Goal: Browse casually

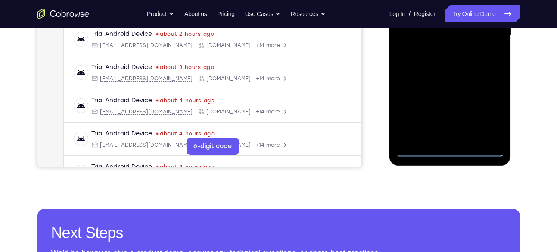
scroll to position [234, 0]
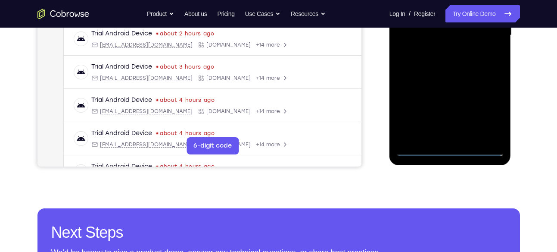
click at [449, 148] on div at bounding box center [450, 35] width 109 height 241
click at [484, 111] on div at bounding box center [450, 35] width 109 height 241
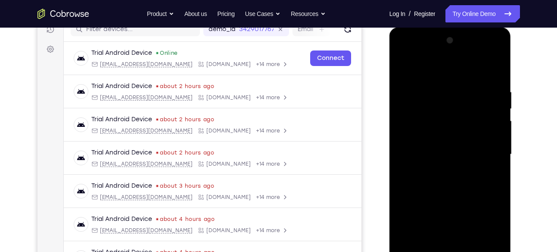
scroll to position [109, 0]
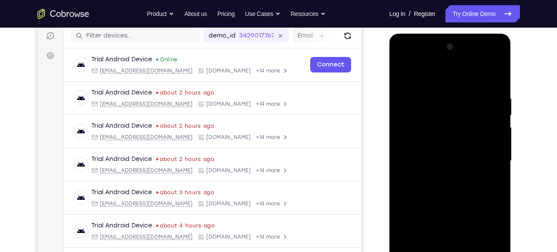
click at [448, 71] on div at bounding box center [450, 160] width 109 height 241
click at [486, 158] on div at bounding box center [450, 160] width 109 height 241
click at [440, 176] on div at bounding box center [450, 160] width 109 height 241
click at [438, 153] on div at bounding box center [450, 160] width 109 height 241
click at [440, 161] on div at bounding box center [450, 160] width 109 height 241
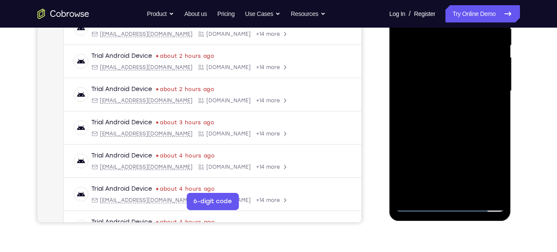
scroll to position [180, 0]
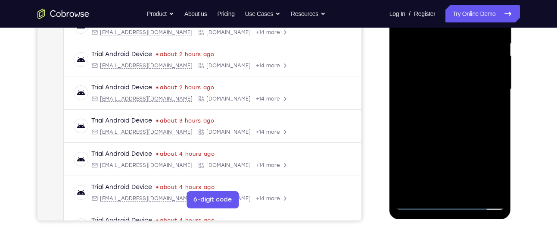
click at [464, 118] on div at bounding box center [450, 89] width 109 height 241
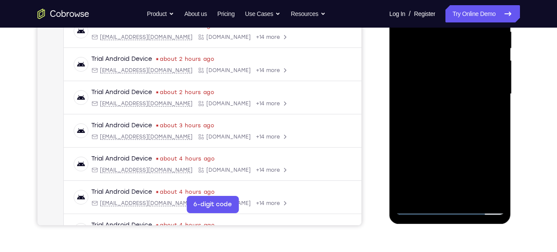
scroll to position [180, 0]
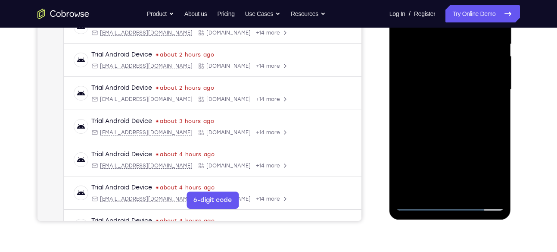
click at [454, 123] on div at bounding box center [450, 89] width 109 height 241
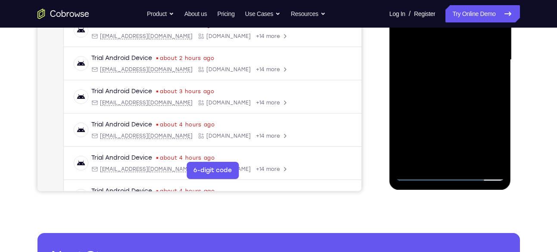
scroll to position [221, 0]
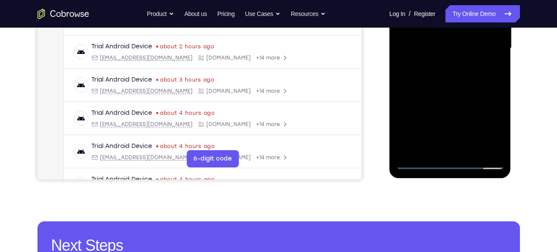
click at [473, 149] on div at bounding box center [450, 48] width 109 height 241
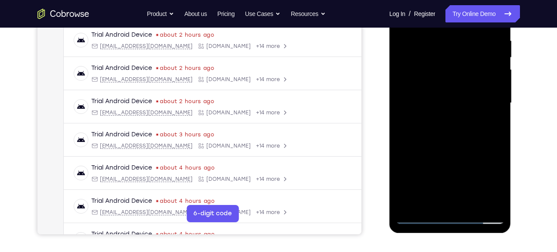
scroll to position [163, 0]
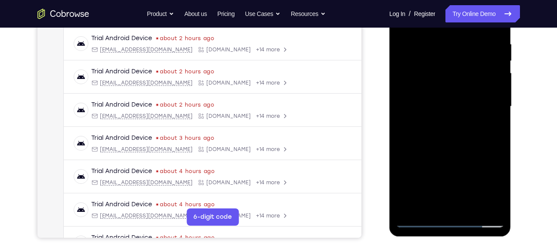
click at [449, 152] on div at bounding box center [450, 106] width 109 height 241
click at [442, 98] on div at bounding box center [450, 106] width 109 height 241
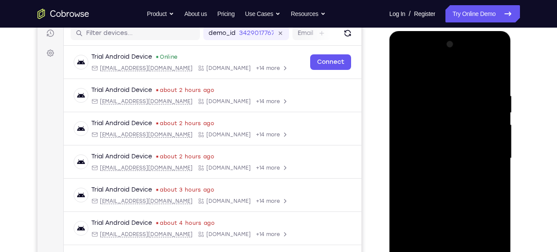
scroll to position [111, 0]
click at [403, 73] on div at bounding box center [450, 158] width 109 height 241
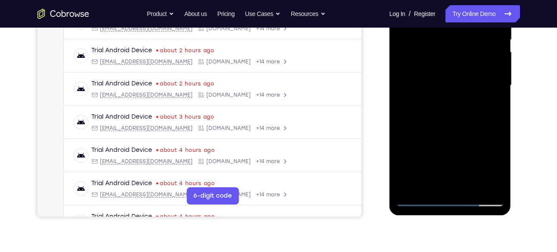
scroll to position [181, 0]
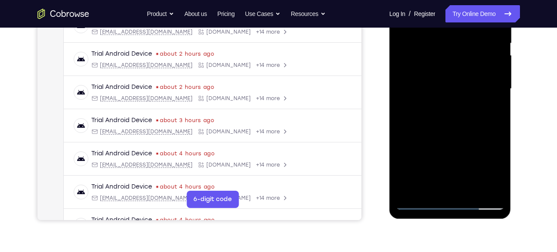
click at [444, 104] on div at bounding box center [450, 88] width 109 height 241
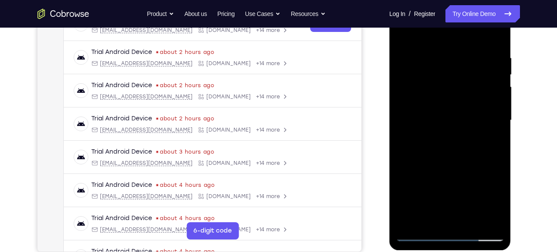
scroll to position [145, 0]
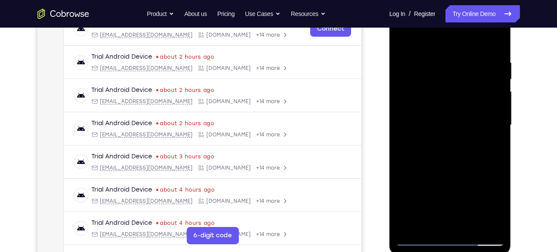
click at [400, 39] on div at bounding box center [450, 124] width 109 height 241
click at [406, 36] on div at bounding box center [450, 124] width 109 height 241
click at [432, 55] on div at bounding box center [450, 124] width 109 height 241
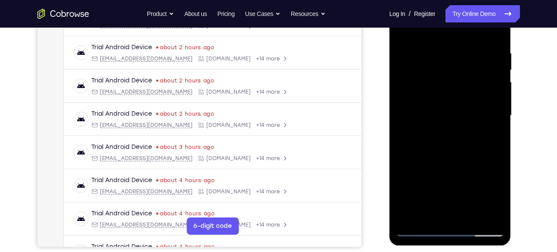
scroll to position [154, 0]
click at [498, 106] on div at bounding box center [450, 115] width 109 height 241
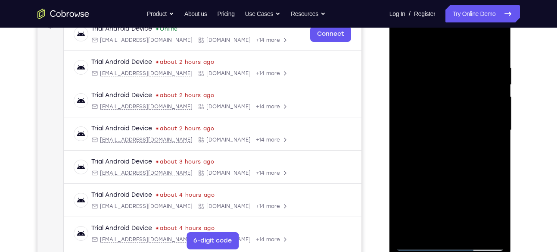
scroll to position [139, 0]
click at [497, 106] on div at bounding box center [450, 130] width 109 height 241
click at [492, 45] on div at bounding box center [450, 130] width 109 height 241
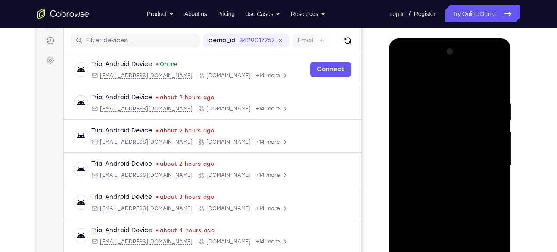
scroll to position [101, 0]
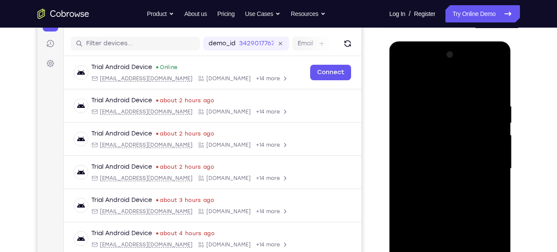
click at [494, 84] on div at bounding box center [450, 168] width 109 height 241
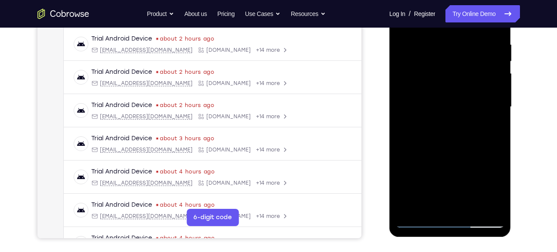
scroll to position [188, 0]
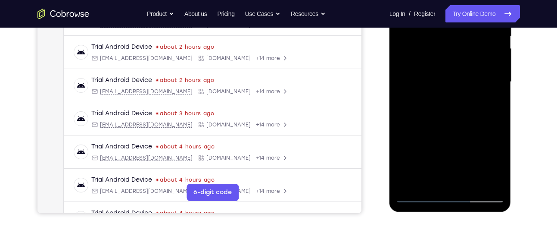
click at [469, 185] on div at bounding box center [450, 81] width 109 height 241
drag, startPoint x: 449, startPoint y: 150, endPoint x: 449, endPoint y: 83, distance: 66.8
click at [449, 83] on div at bounding box center [450, 81] width 109 height 241
drag, startPoint x: 449, startPoint y: 83, endPoint x: 456, endPoint y: 105, distance: 22.5
click at [456, 105] on div at bounding box center [450, 81] width 109 height 241
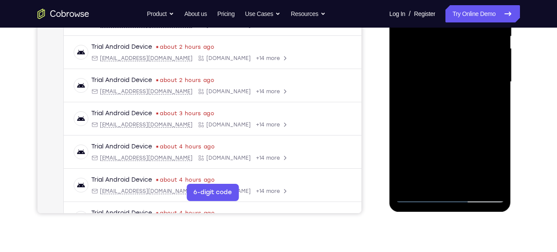
click at [433, 142] on div at bounding box center [450, 81] width 109 height 241
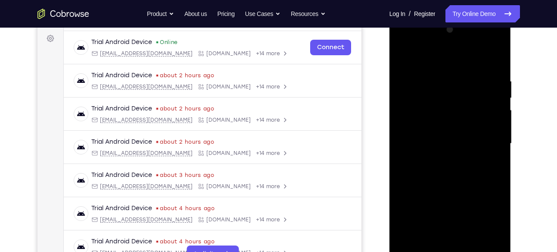
scroll to position [125, 0]
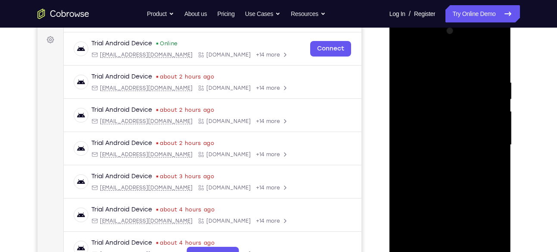
click at [403, 60] on div at bounding box center [450, 144] width 109 height 241
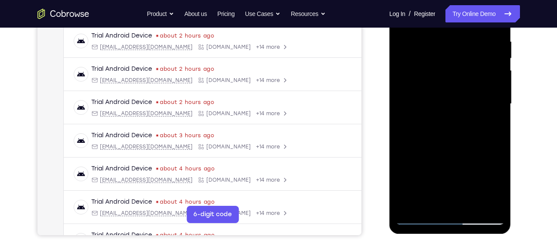
scroll to position [165, 0]
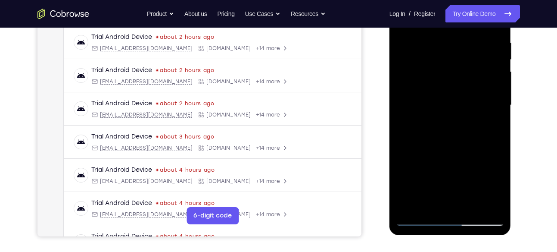
drag, startPoint x: 442, startPoint y: 144, endPoint x: 457, endPoint y: 31, distance: 113.8
click at [457, 31] on div at bounding box center [450, 104] width 109 height 241
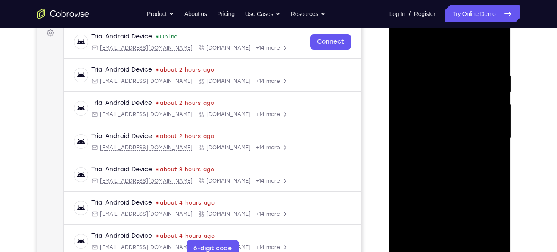
scroll to position [131, 0]
click at [403, 47] on div at bounding box center [450, 138] width 109 height 241
